Goal: Information Seeking & Learning: Learn about a topic

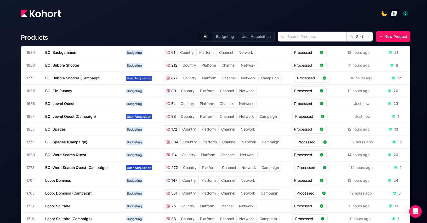
click at [391, 14] on img "button" at bounding box center [394, 14] width 6 height 6
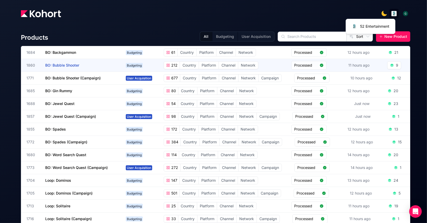
click at [135, 65] on span "Budgeting" at bounding box center [134, 65] width 17 height 5
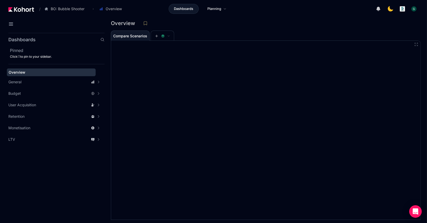
click at [72, 170] on aside "Dashboards Pinned Click to pin to your sidebar. Overview General Accuracy Metri…" at bounding box center [52, 127] width 105 height 192
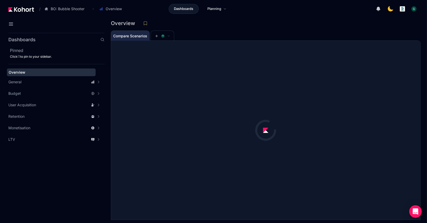
click at [142, 36] on span "Compare Scenarios" at bounding box center [130, 36] width 34 height 4
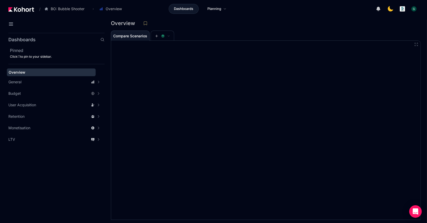
click at [17, 186] on aside "Dashboards Pinned Click to pin to your sidebar. Overview General Accuracy Metri…" at bounding box center [52, 127] width 105 height 192
click at [65, 191] on aside "Dashboards Pinned Click to pin to your sidebar. Overview General Accuracy Metri…" at bounding box center [52, 127] width 105 height 192
